Goal: Find specific page/section: Find specific page/section

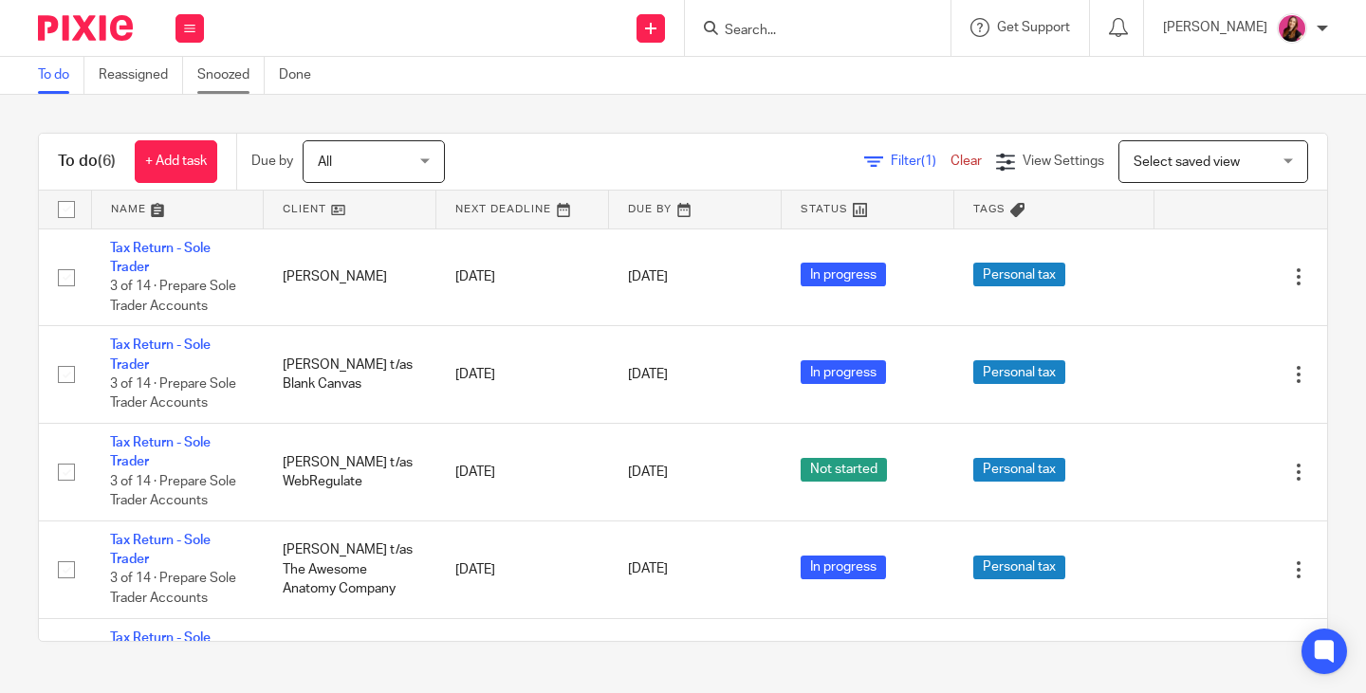
click at [231, 82] on link "Snoozed" at bounding box center [230, 75] width 67 height 37
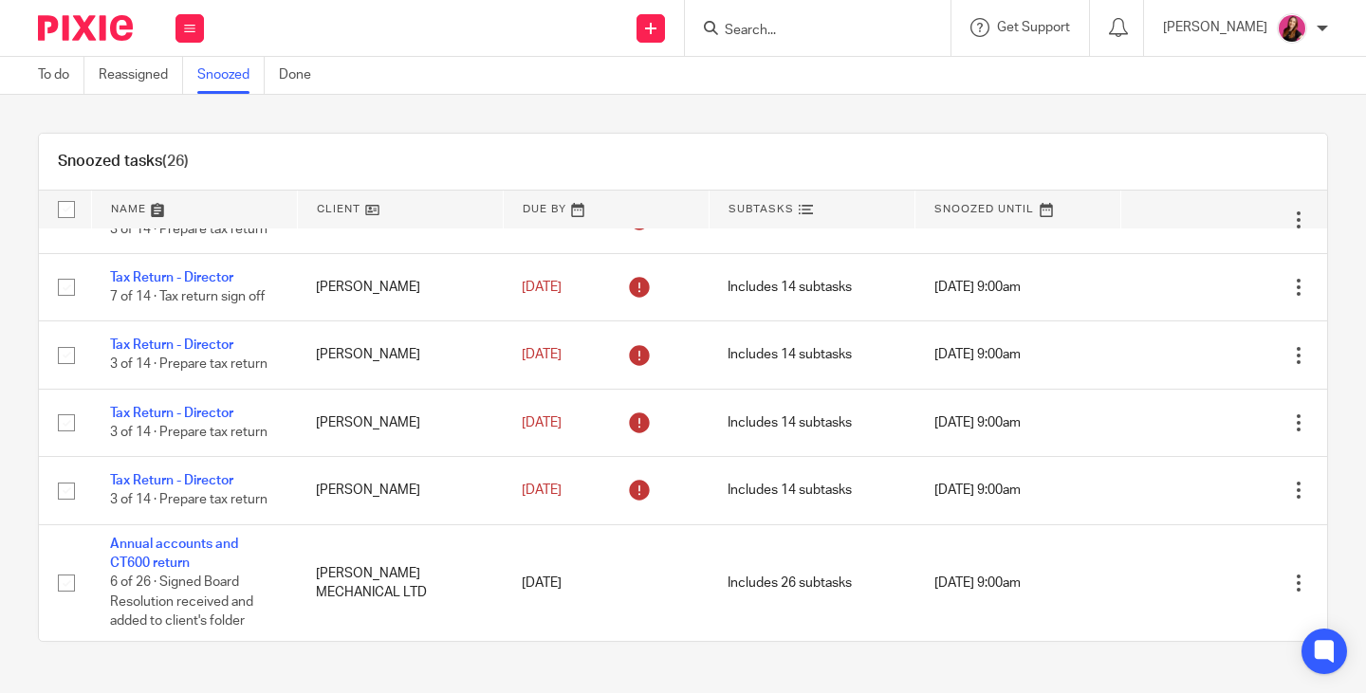
scroll to position [1853, 0]
click at [56, 71] on link "To do" at bounding box center [61, 75] width 46 height 37
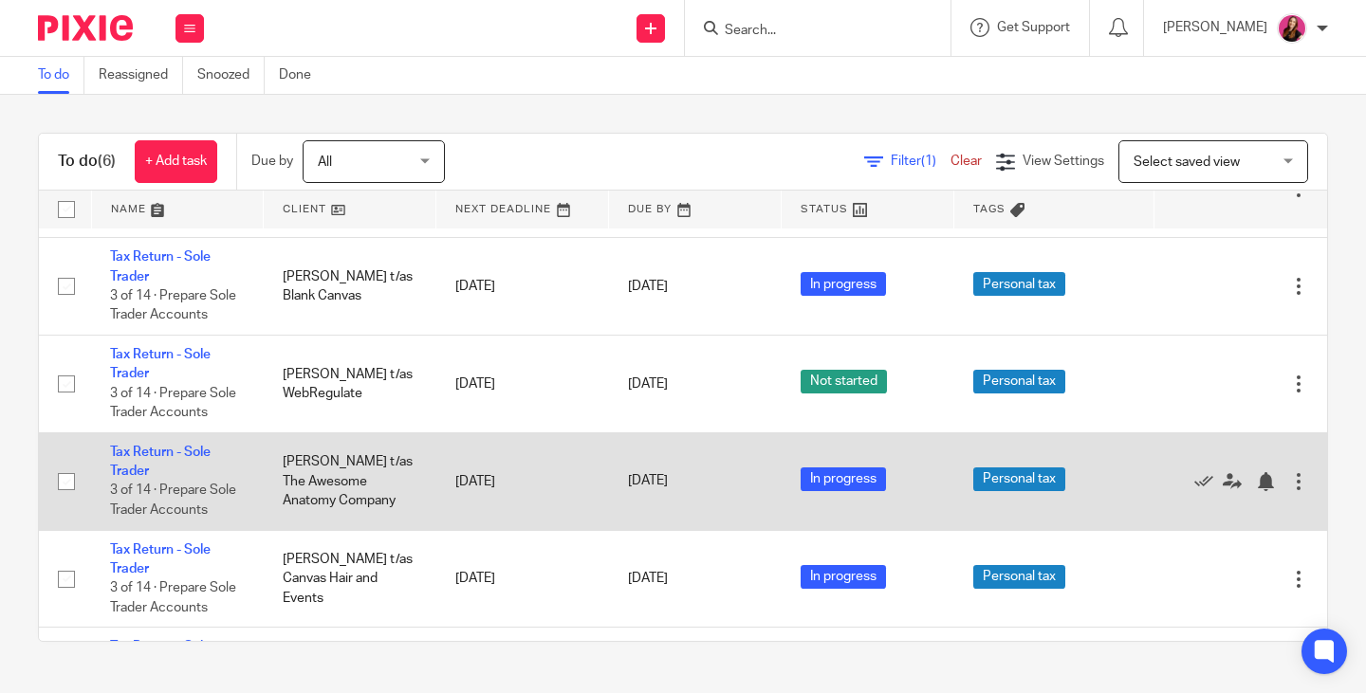
scroll to position [172, 0]
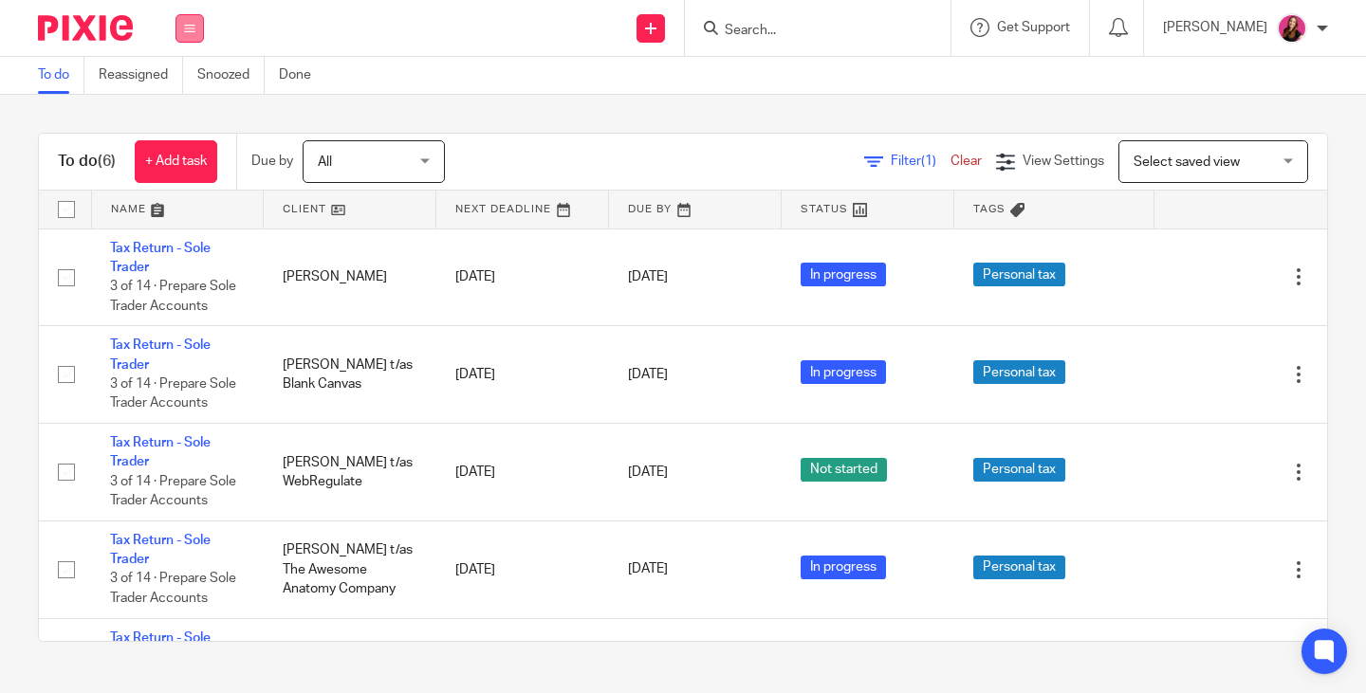
click at [192, 36] on button at bounding box center [189, 28] width 28 height 28
click at [189, 172] on link "Team" at bounding box center [179, 171] width 31 height 13
click at [811, 38] on input "Search" at bounding box center [808, 31] width 171 height 17
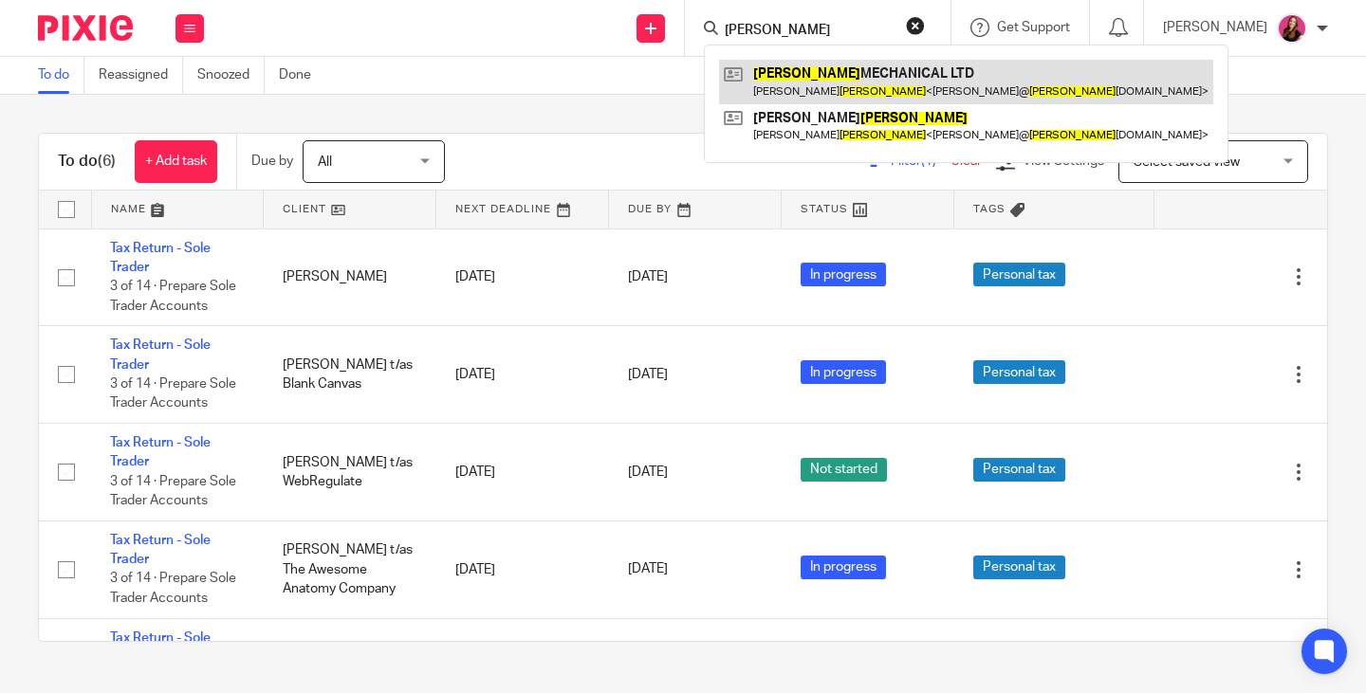
type input "[PERSON_NAME]"
click at [840, 71] on link at bounding box center [966, 82] width 494 height 44
